Goal: Information Seeking & Learning: Understand process/instructions

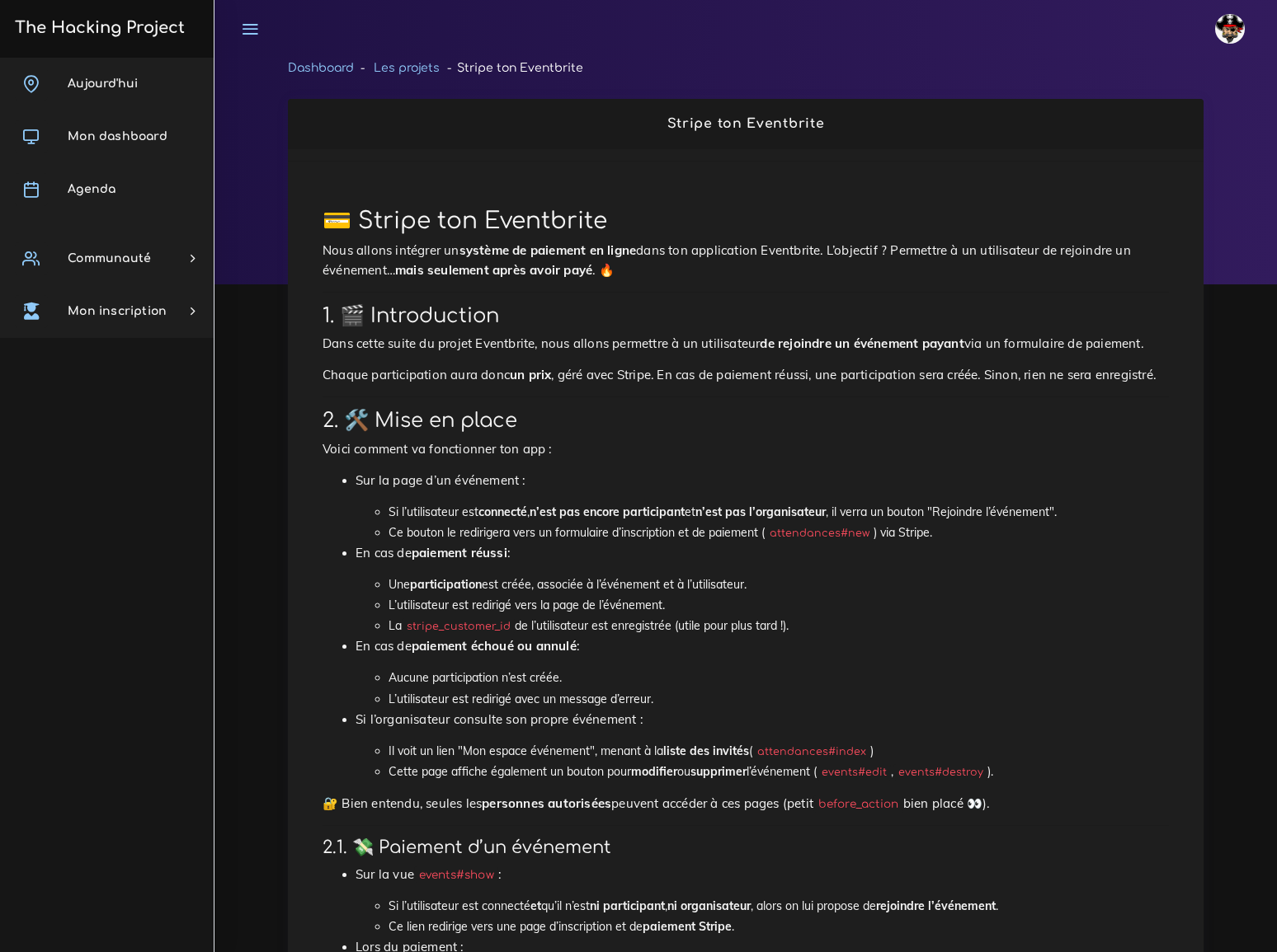
scroll to position [300, 0]
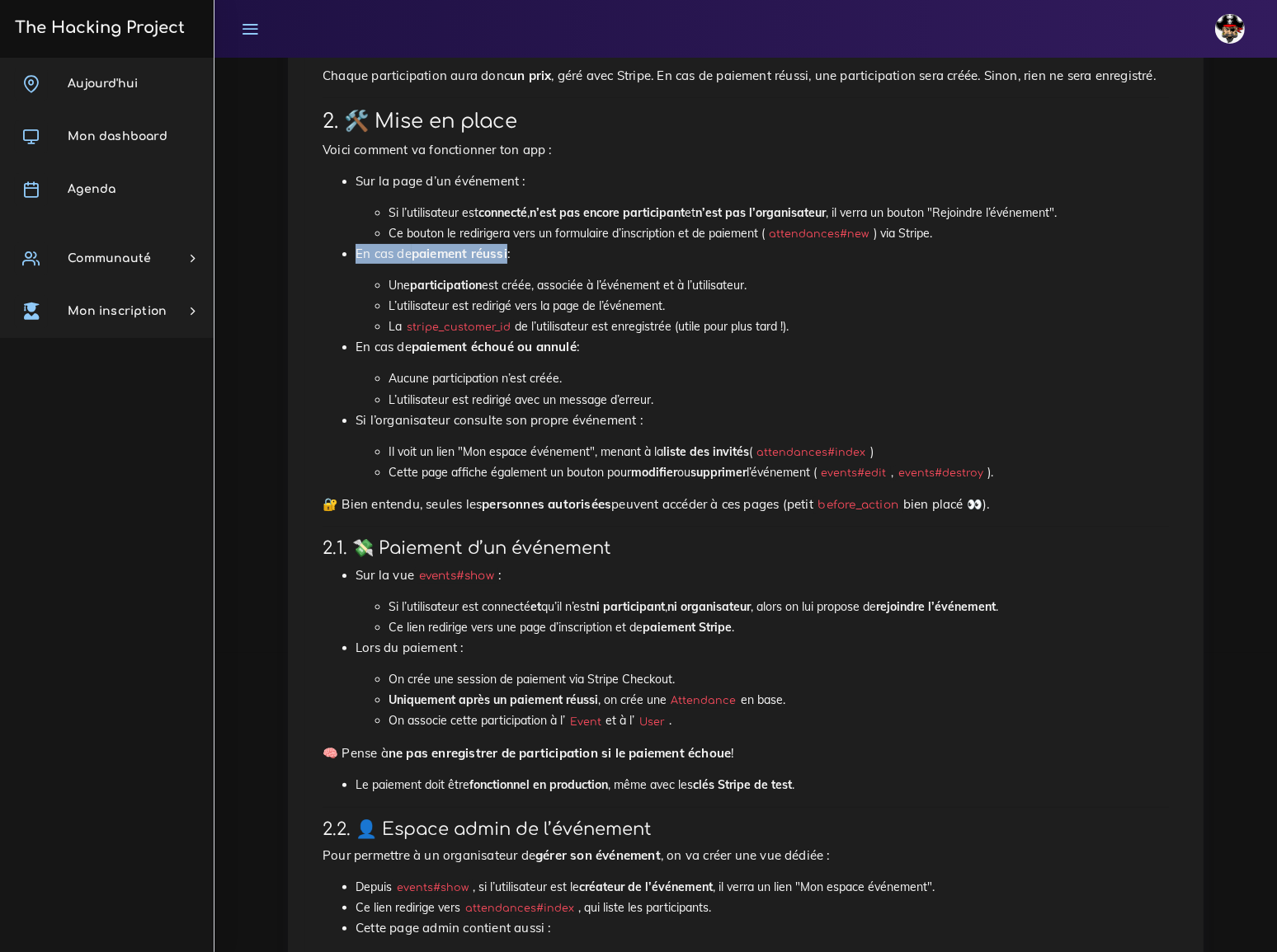
drag, startPoint x: 355, startPoint y: 238, endPoint x: 497, endPoint y: 238, distance: 142.0
click at [497, 244] on p "En cas de paiement réussi :" at bounding box center [762, 254] width 813 height 19
copy p "En cas de paiement réussi"
drag, startPoint x: 394, startPoint y: 312, endPoint x: 592, endPoint y: 313, distance: 198.0
click at [592, 316] on li "La stripe_customer_id de l’utilisateur est enregistrée (utile pour plus tard !)." at bounding box center [779, 326] width 780 height 20
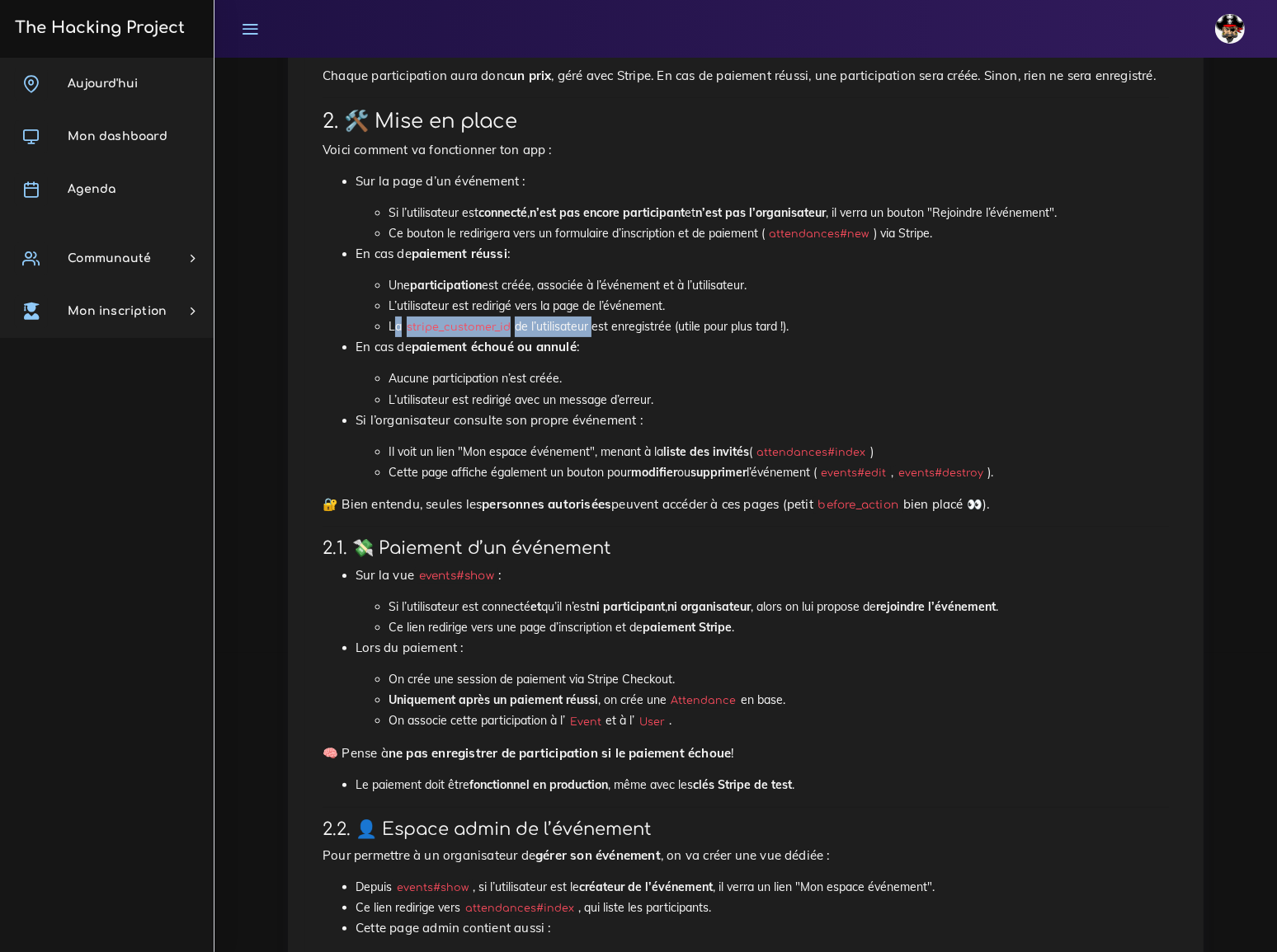
copy li "a stripe_customer_id de l’utilisateur"
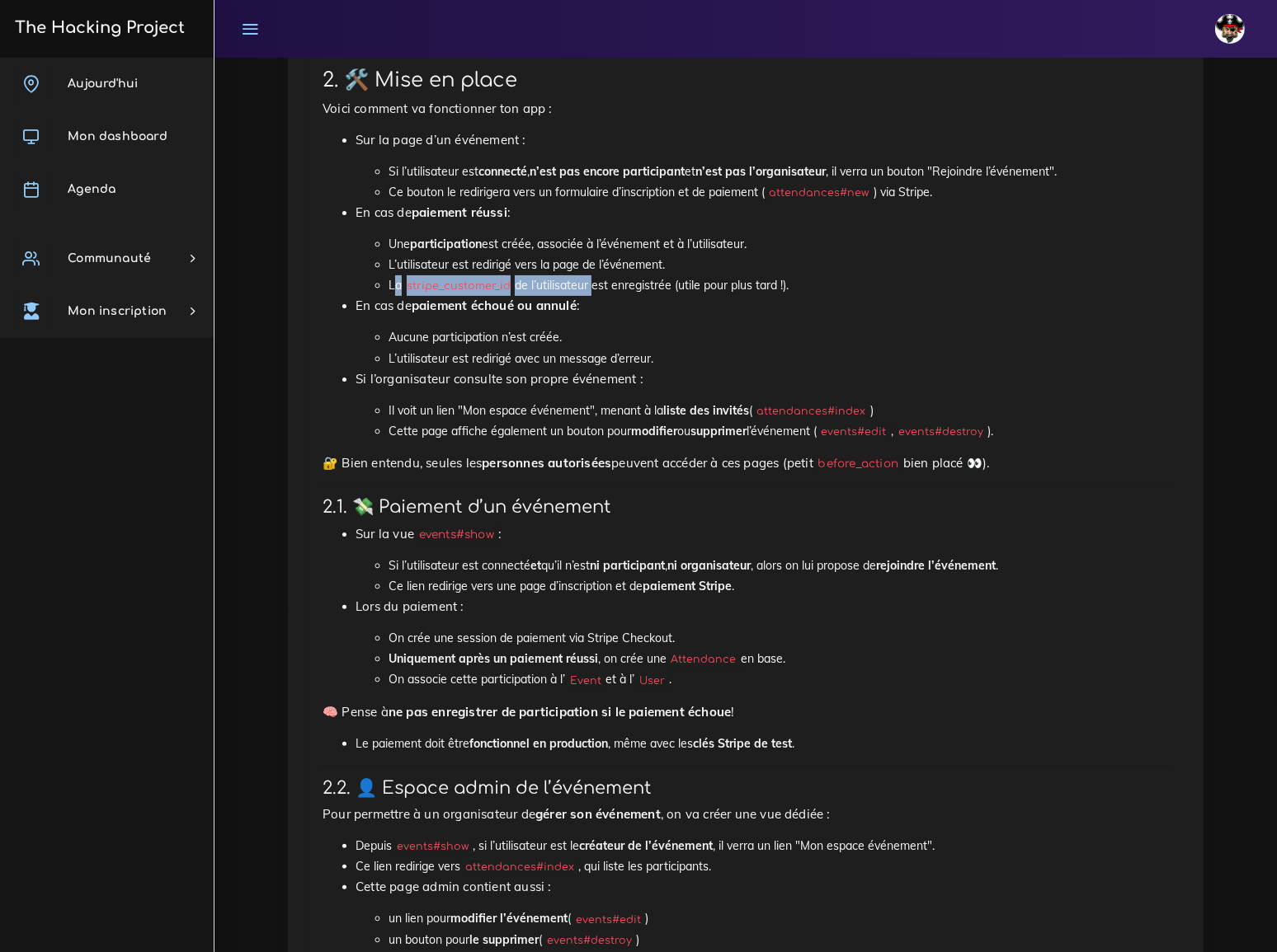
scroll to position [375, 0]
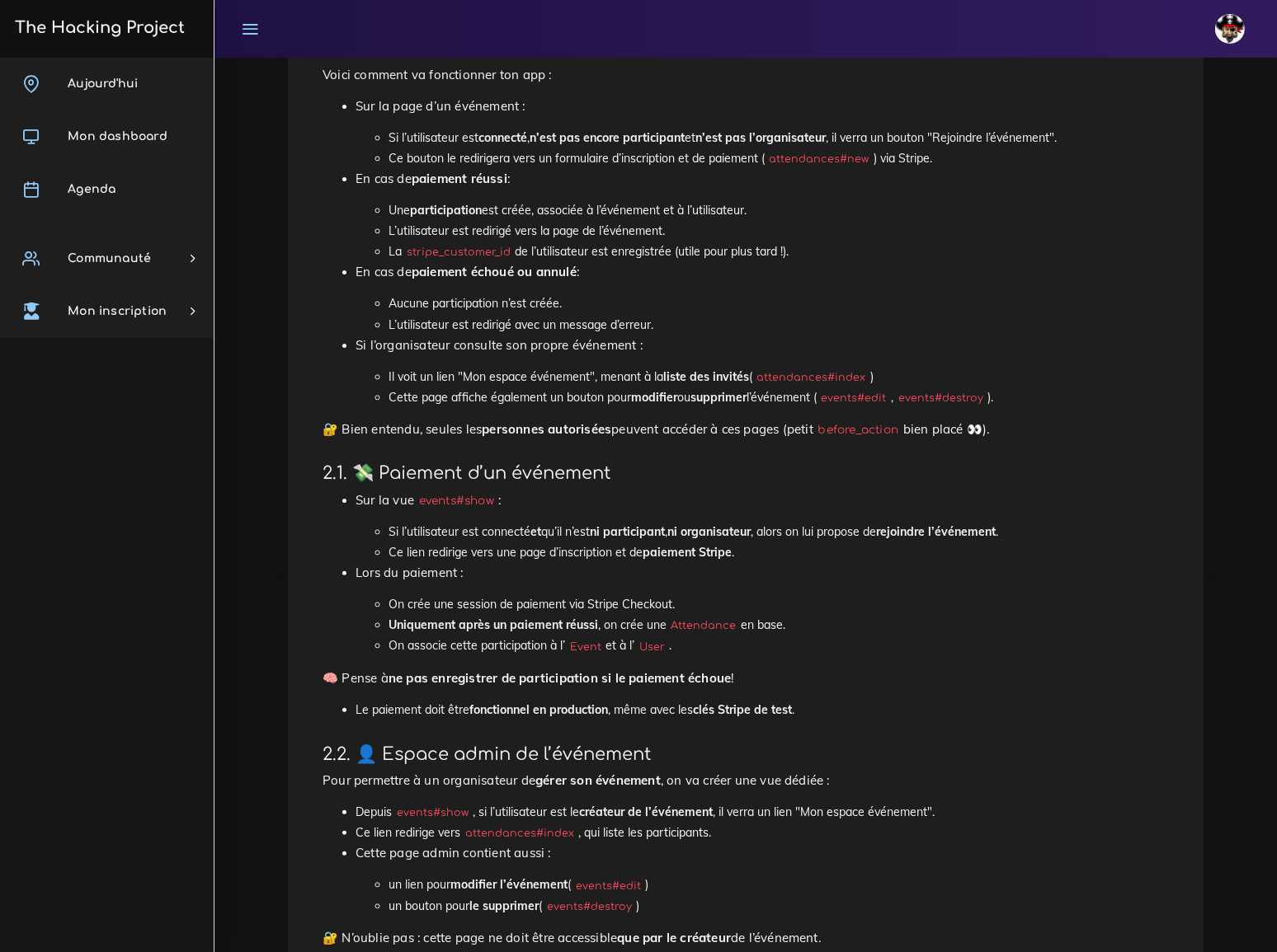
click at [617, 242] on li "La stripe_customer_id de l’utilisateur est enregistrée (utile pour plus tard !)." at bounding box center [779, 251] width 780 height 20
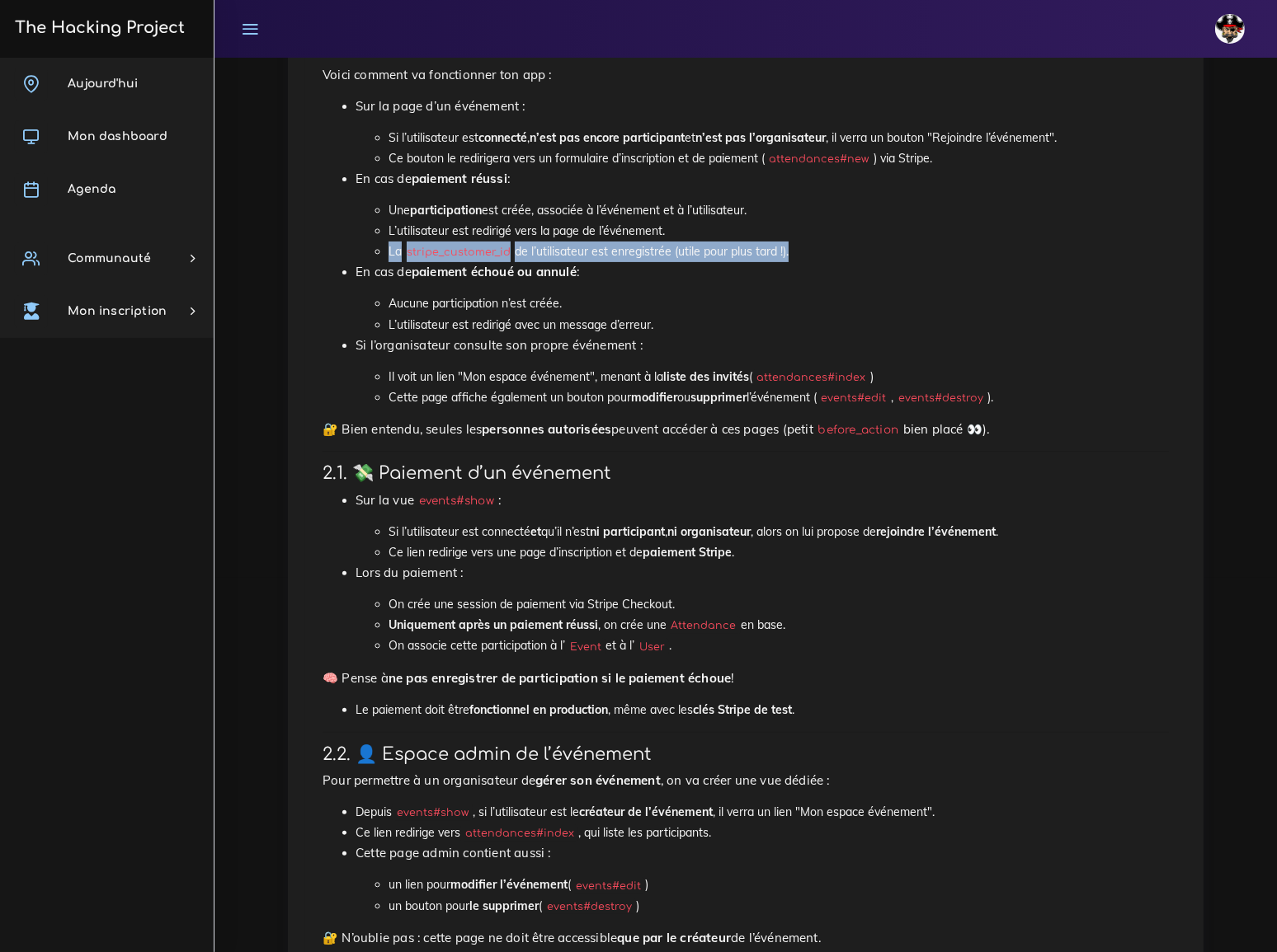
drag, startPoint x: 388, startPoint y: 237, endPoint x: 789, endPoint y: 245, distance: 401.1
click at [789, 245] on li "La stripe_customer_id de l’utilisateur est enregistrée (utile pour plus tard !)." at bounding box center [779, 251] width 780 height 20
copy li "La stripe_customer_id de l’utilisateur est enregistrée (utile pour plus tard !)"
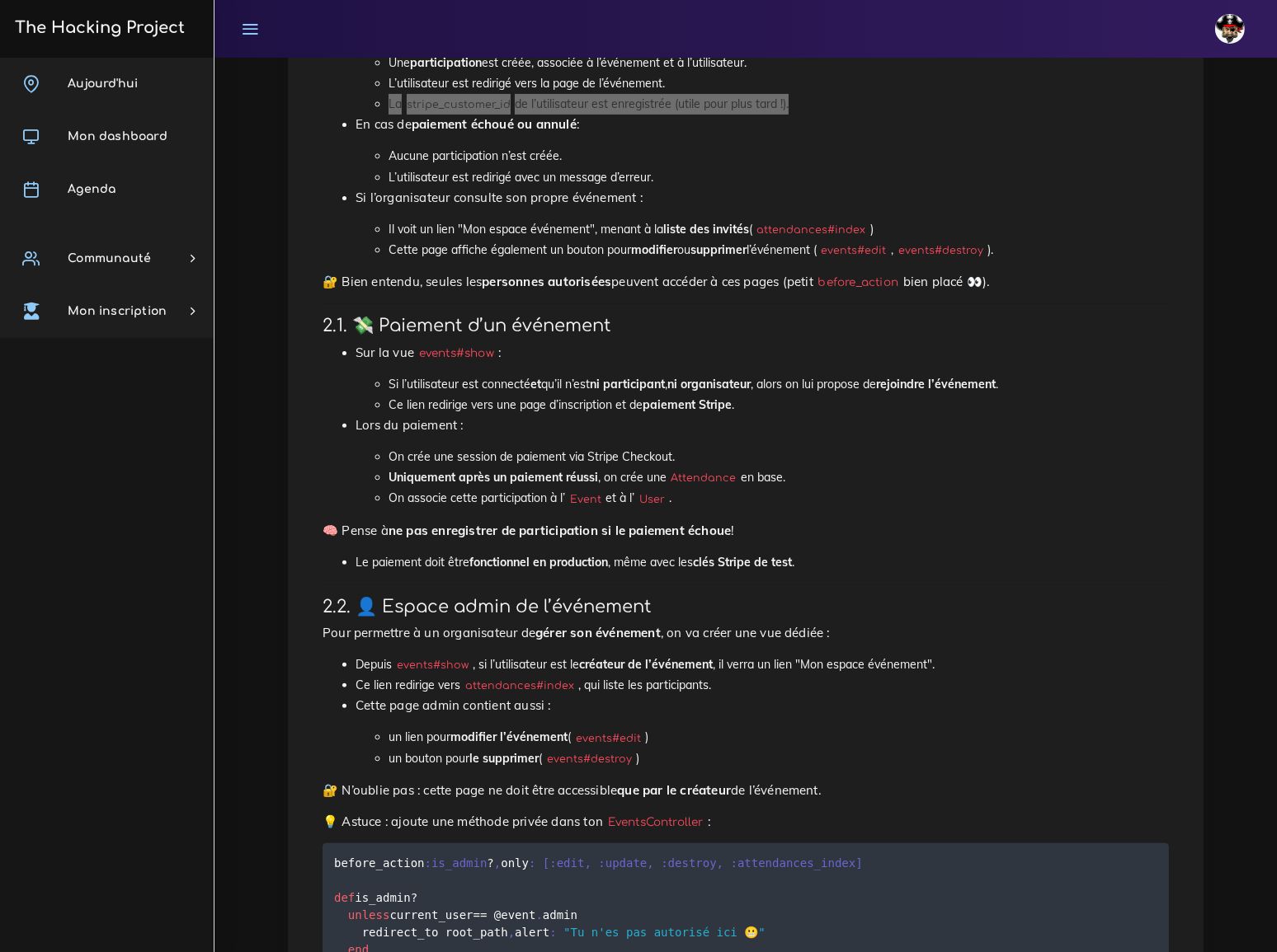
scroll to position [524, 0]
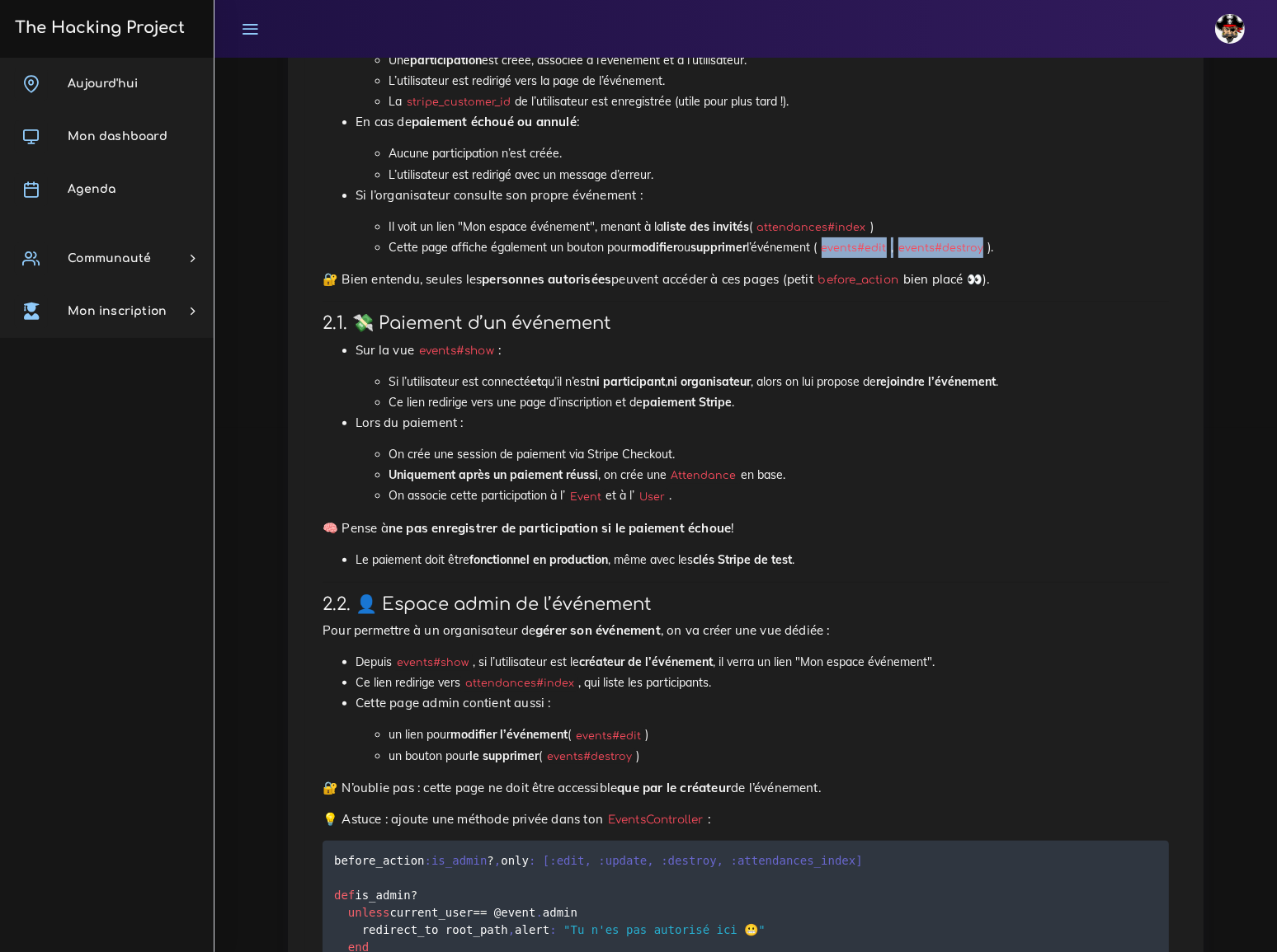
drag, startPoint x: 833, startPoint y: 235, endPoint x: 993, endPoint y: 237, distance: 160.0
click at [993, 237] on li "Cette page affiche également un bouton pour modifier ou supprimer l’événement (…" at bounding box center [779, 247] width 780 height 20
click at [943, 256] on div "💳 Stripe ton Eventbrite Nous allons intégrer un système de paiement en ligne da…" at bounding box center [745, 661] width 881 height 1991
drag, startPoint x: 823, startPoint y: 236, endPoint x: 1000, endPoint y: 241, distance: 177.1
click at [1000, 241] on li "Cette page affiche également un bouton pour modifier ou supprimer l’événement (…" at bounding box center [779, 247] width 780 height 20
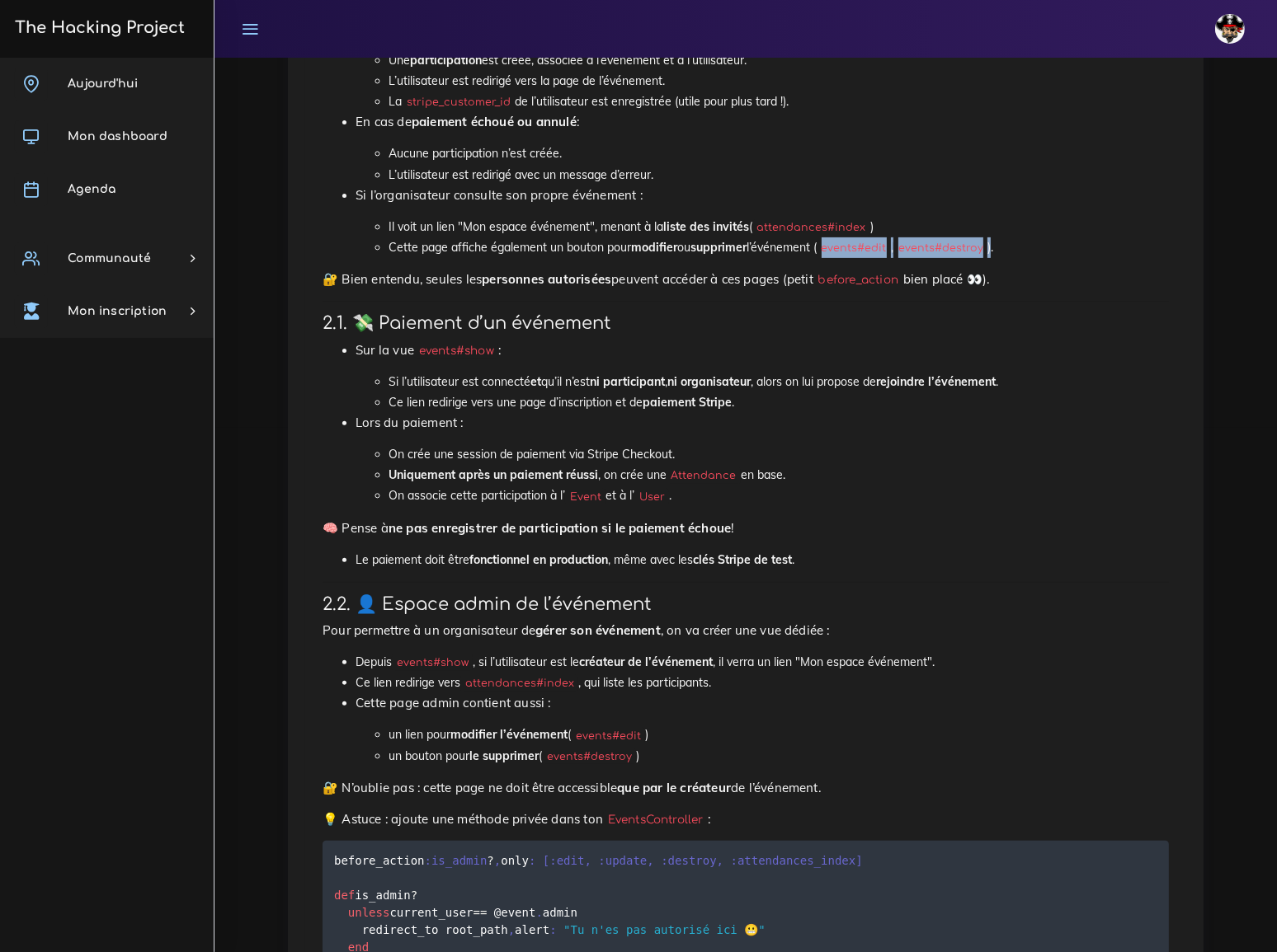
copy li "( events#edit , events#destroy )"
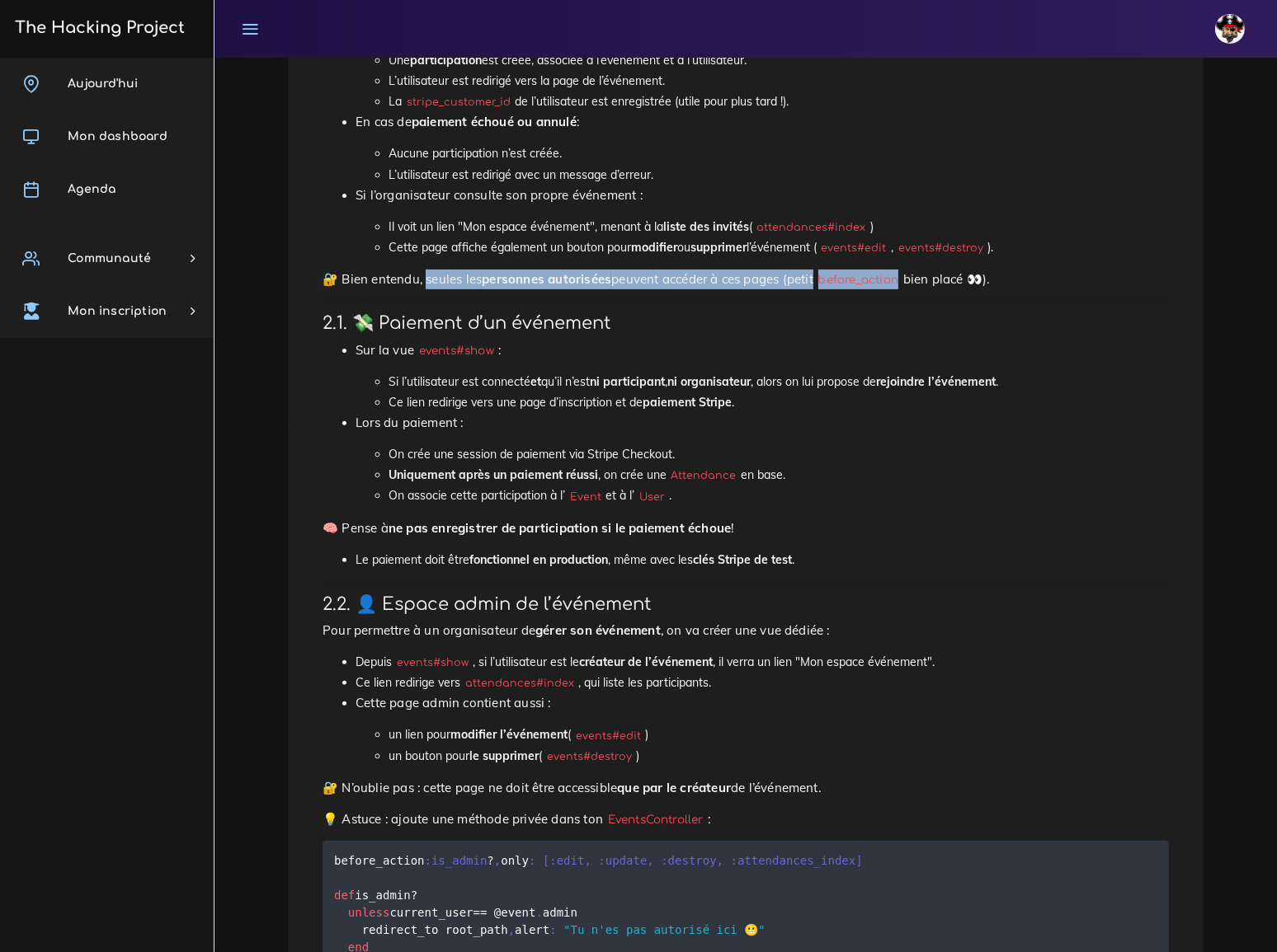
drag, startPoint x: 416, startPoint y: 267, endPoint x: 858, endPoint y: 269, distance: 442.0
click at [858, 270] on p "🔐 Bien entendu, seules les personnes autorisées peuvent accéder à ces pages (pe…" at bounding box center [746, 279] width 847 height 19
copy p "eules les personnes autorisées peuvent accéder à ces pages (petit before_action"
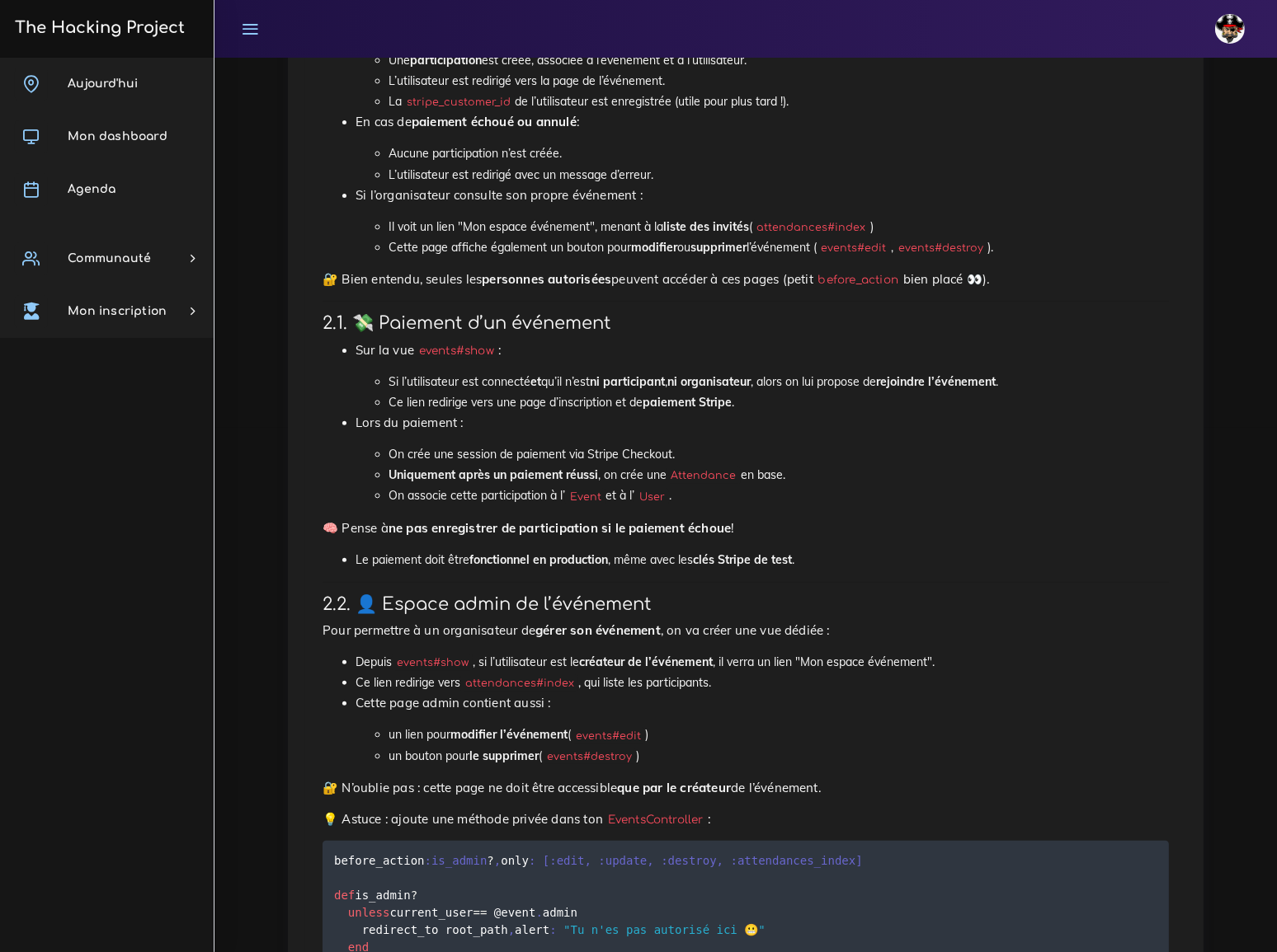
click at [829, 349] on li "Sur la vue events#show : Si l’utilisateur est connecté et qu’il n’est ni partic…" at bounding box center [762, 376] width 813 height 72
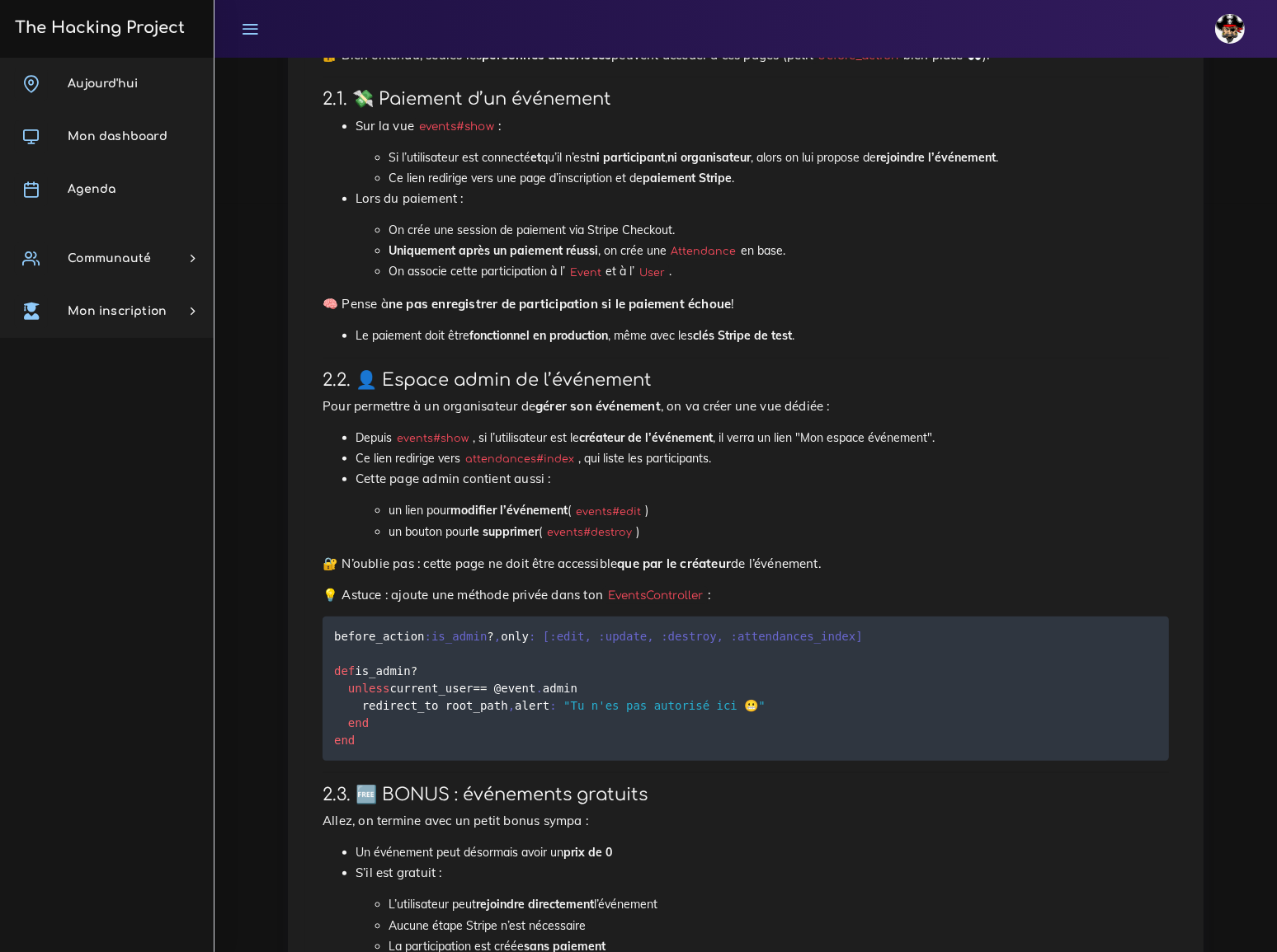
scroll to position [749, 0]
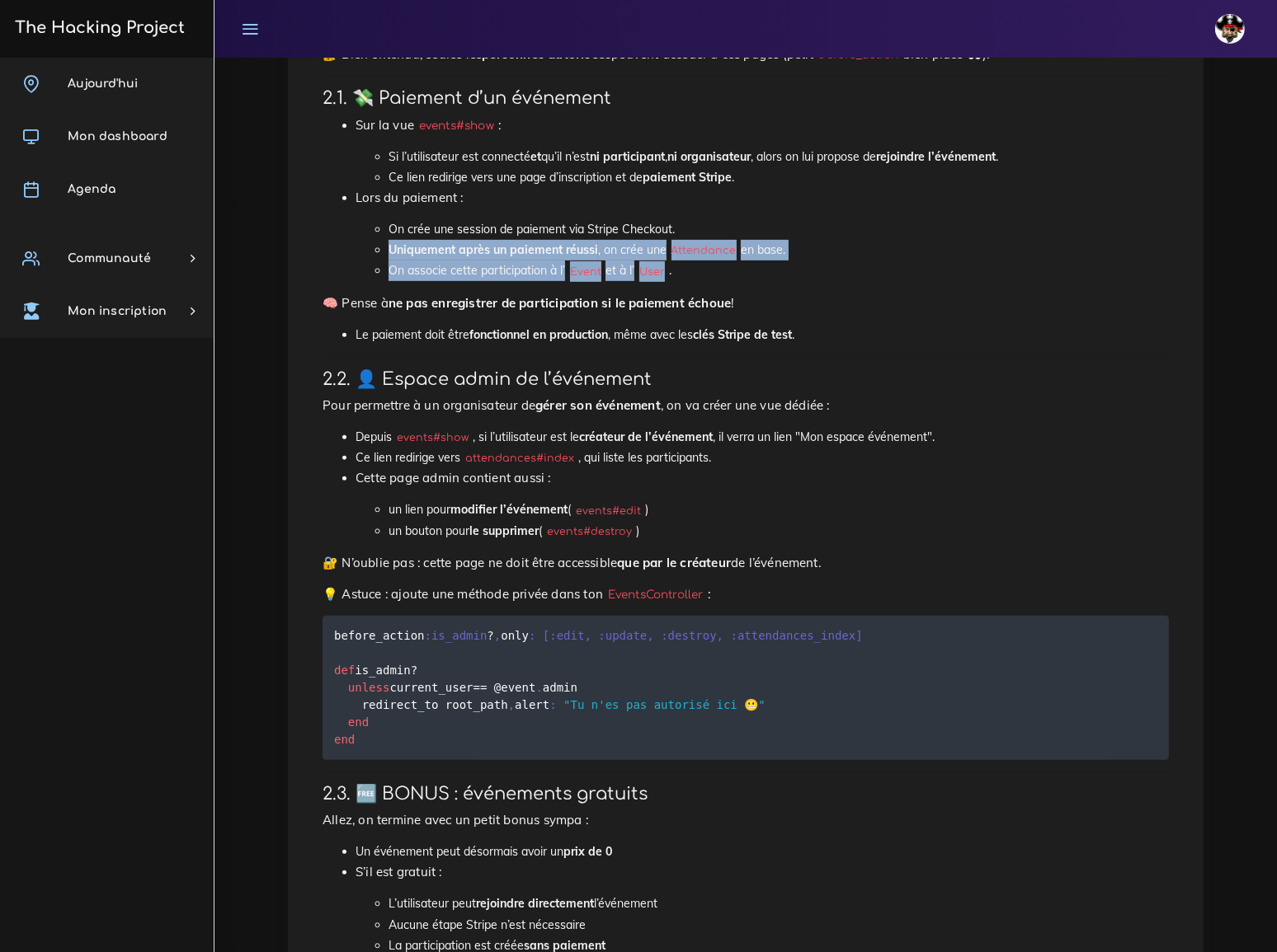
drag, startPoint x: 389, startPoint y: 239, endPoint x: 668, endPoint y: 260, distance: 279.8
click at [668, 260] on ul "On crée une session de paiement via Stripe Checkout. Uniquement après un paieme…" at bounding box center [762, 250] width 813 height 63
copy ul "Uniquement après un paiement réussi , on crée une Attendance en base. On associ…"
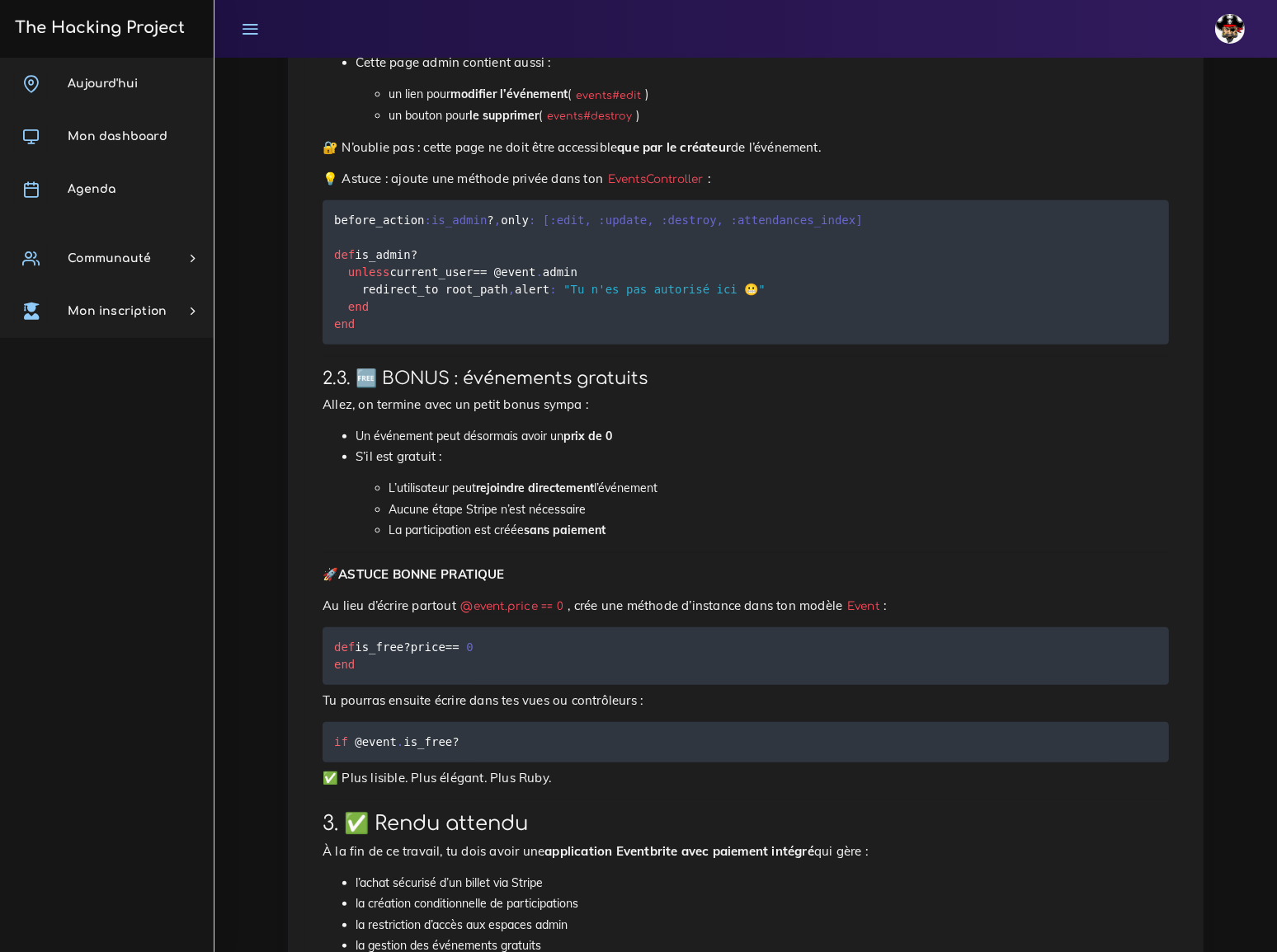
scroll to position [1199, 0]
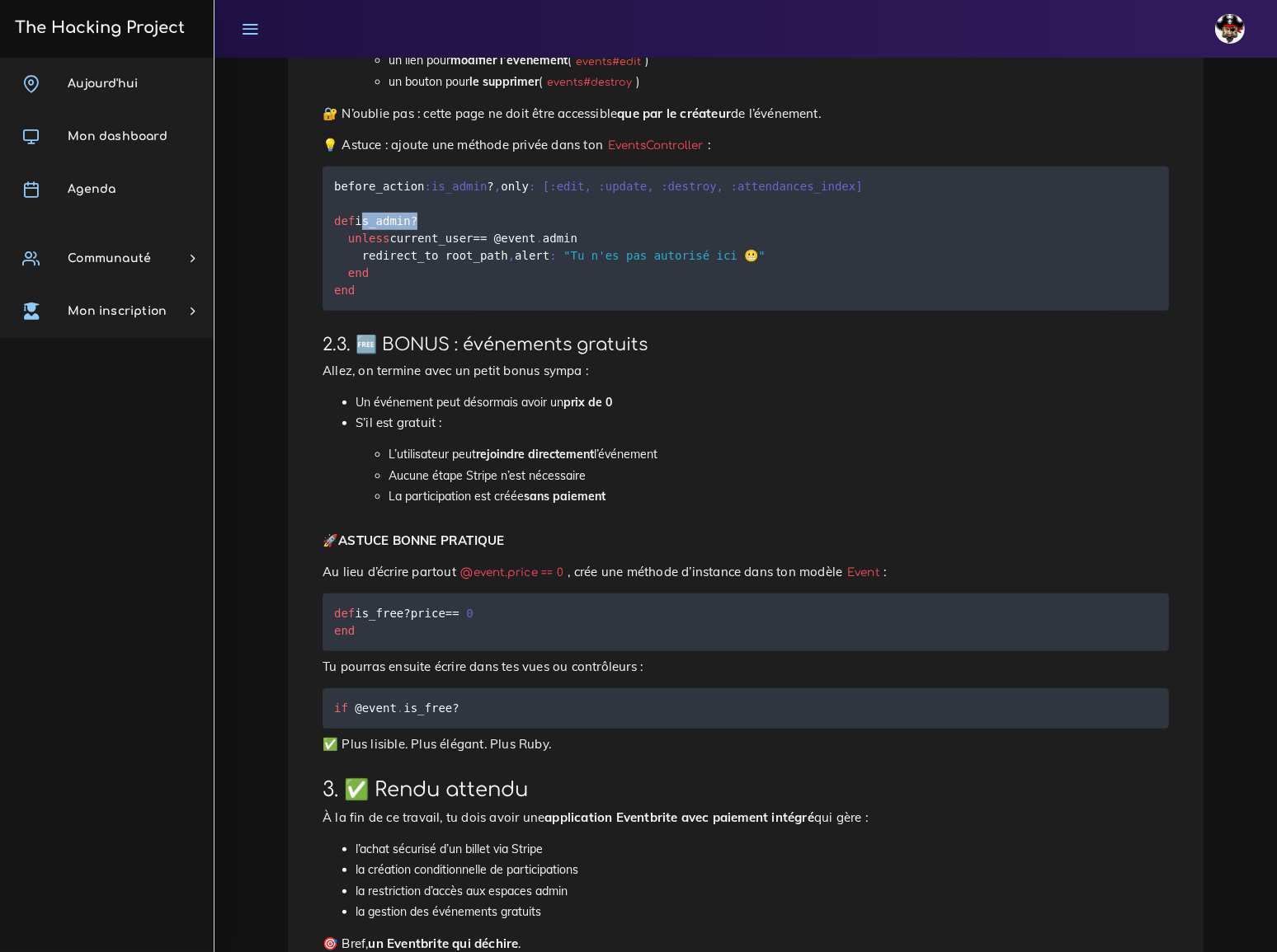
drag, startPoint x: 359, startPoint y: 196, endPoint x: 425, endPoint y: 195, distance: 66.0
click at [425, 195] on pre "before_action :is_admin ? , only : [ :edit , :update , :destroy , :attendances_…" at bounding box center [746, 239] width 847 height 145
copy code "is_admin ?"
drag, startPoint x: 534, startPoint y: 162, endPoint x: 848, endPoint y: 176, distance: 314.3
click at [848, 176] on pre "before_action :is_admin ? , only : [ :edit , :update , :destroy , :attendances_…" at bounding box center [746, 239] width 847 height 145
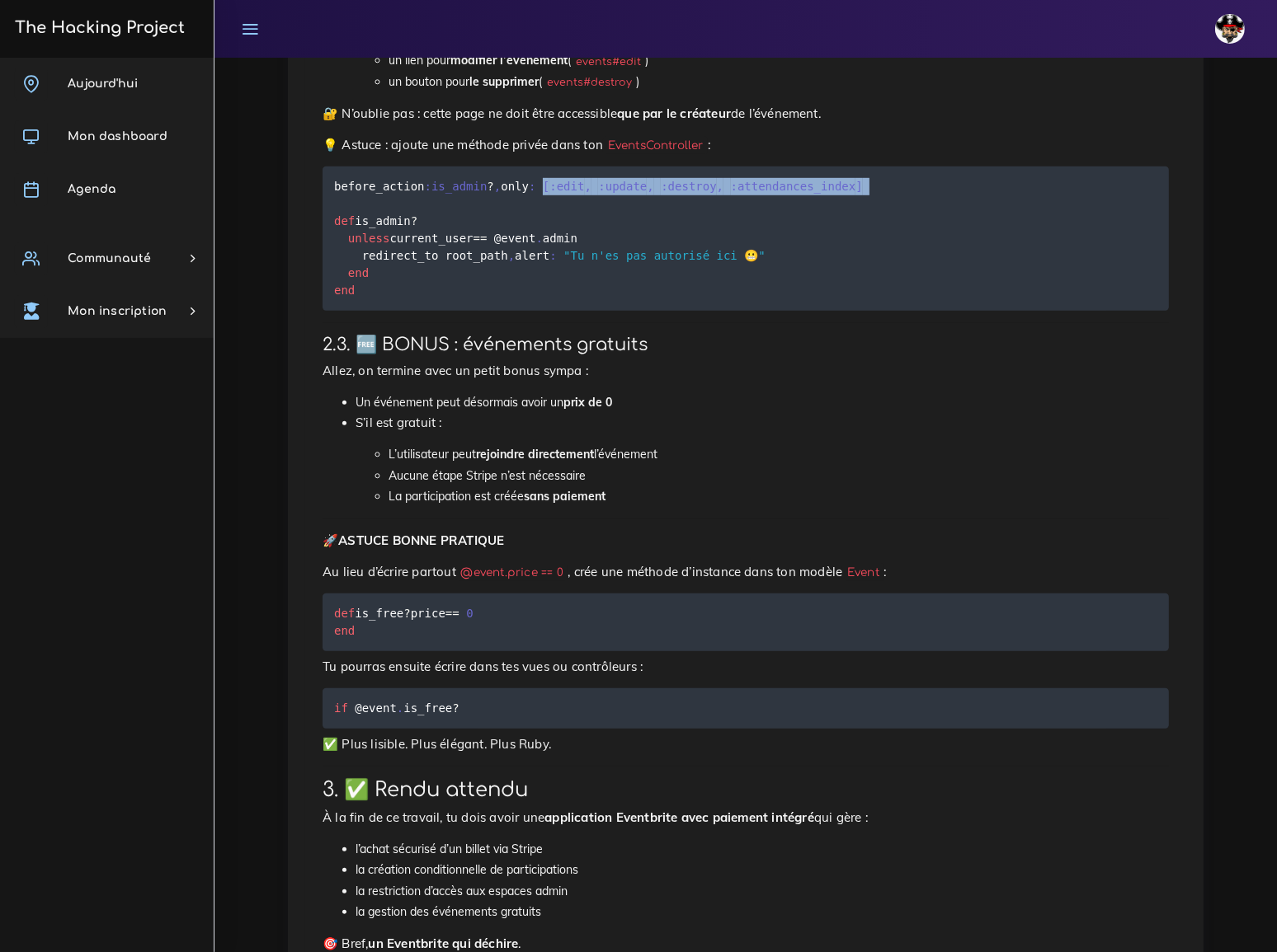
copy code "[ :edit , :update , :destroy , :attendances_index ]"
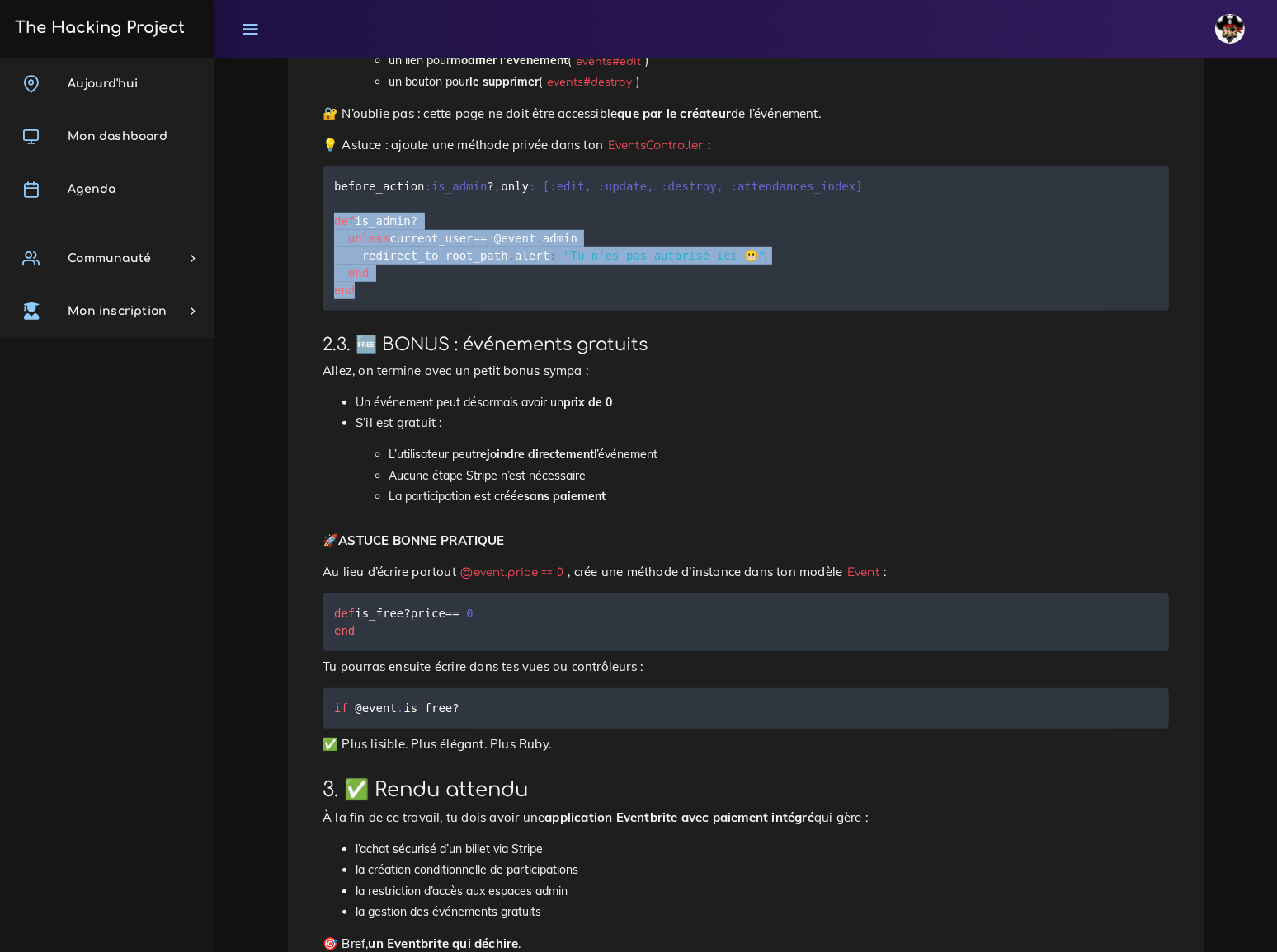
drag, startPoint x: 335, startPoint y: 196, endPoint x: 354, endPoint y: 264, distance: 70.6
click at [354, 264] on code "before_action :is_admin ? , only : [ :edit , :update , :destroy , :attendances_…" at bounding box center [599, 238] width 529 height 122
copy code "def is_admin ? unless current_user == @event . admin redirect_to root_path , al…"
